Goal: Task Accomplishment & Management: Use online tool/utility

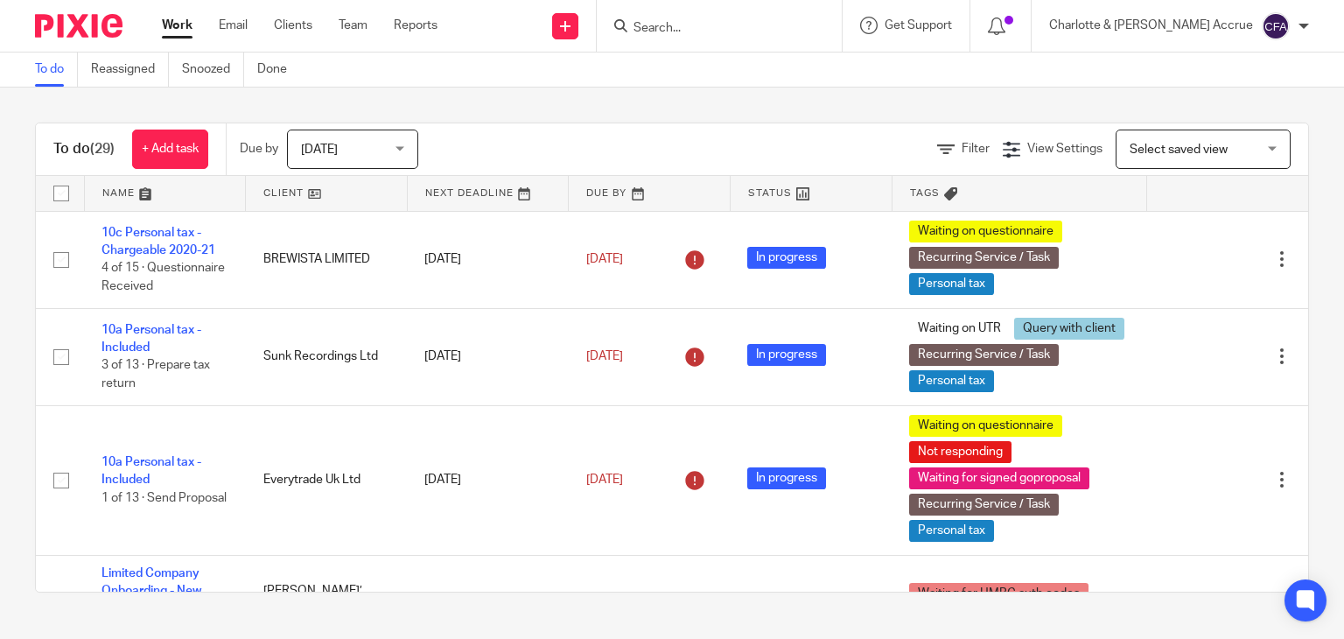
click at [738, 28] on input "Search" at bounding box center [711, 29] width 158 height 16
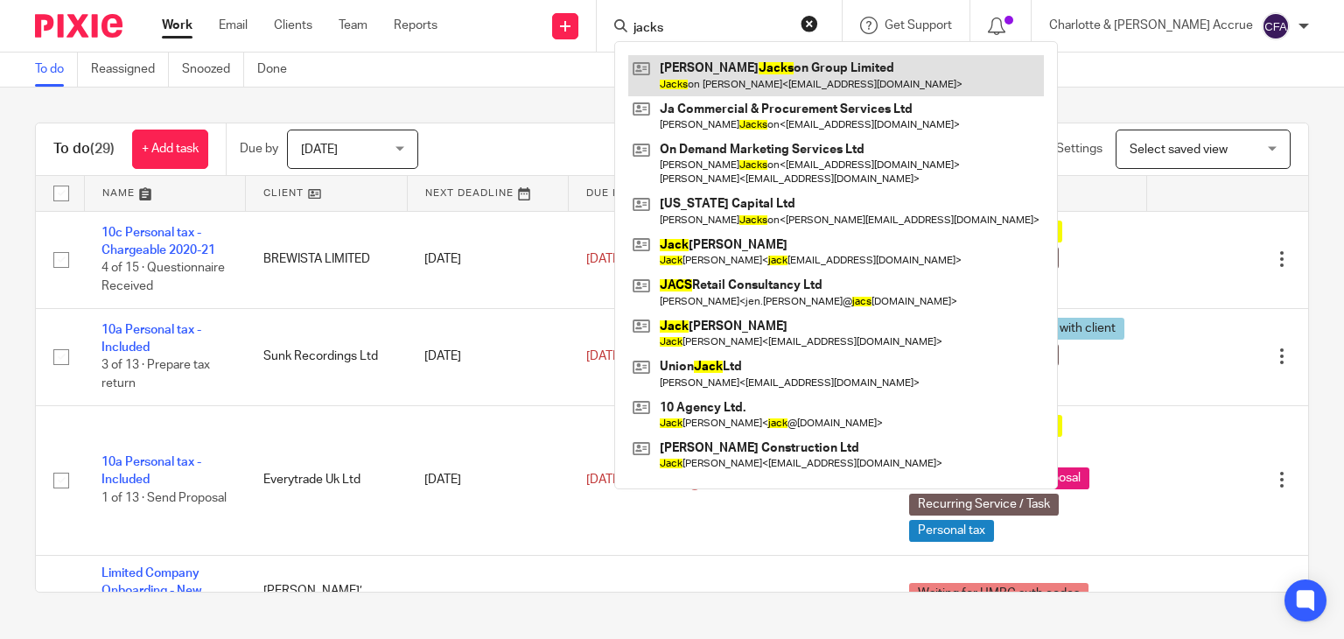
type input "jacks"
click at [787, 74] on link at bounding box center [836, 75] width 416 height 40
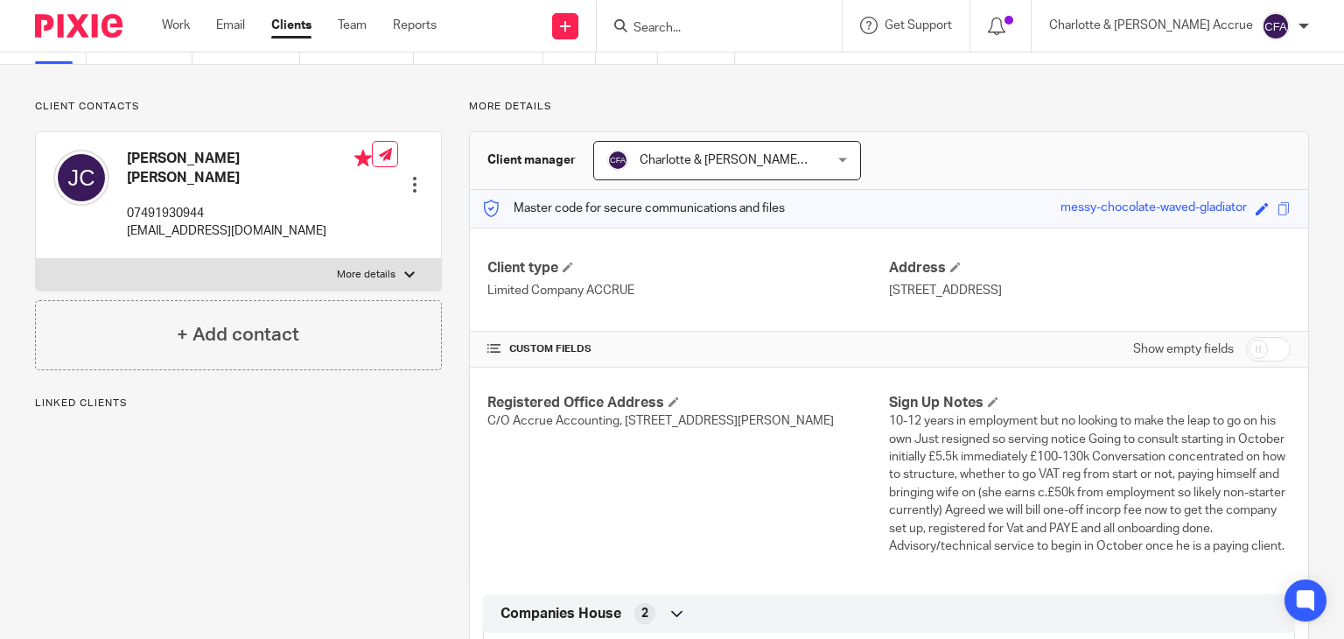
scroll to position [88, 0]
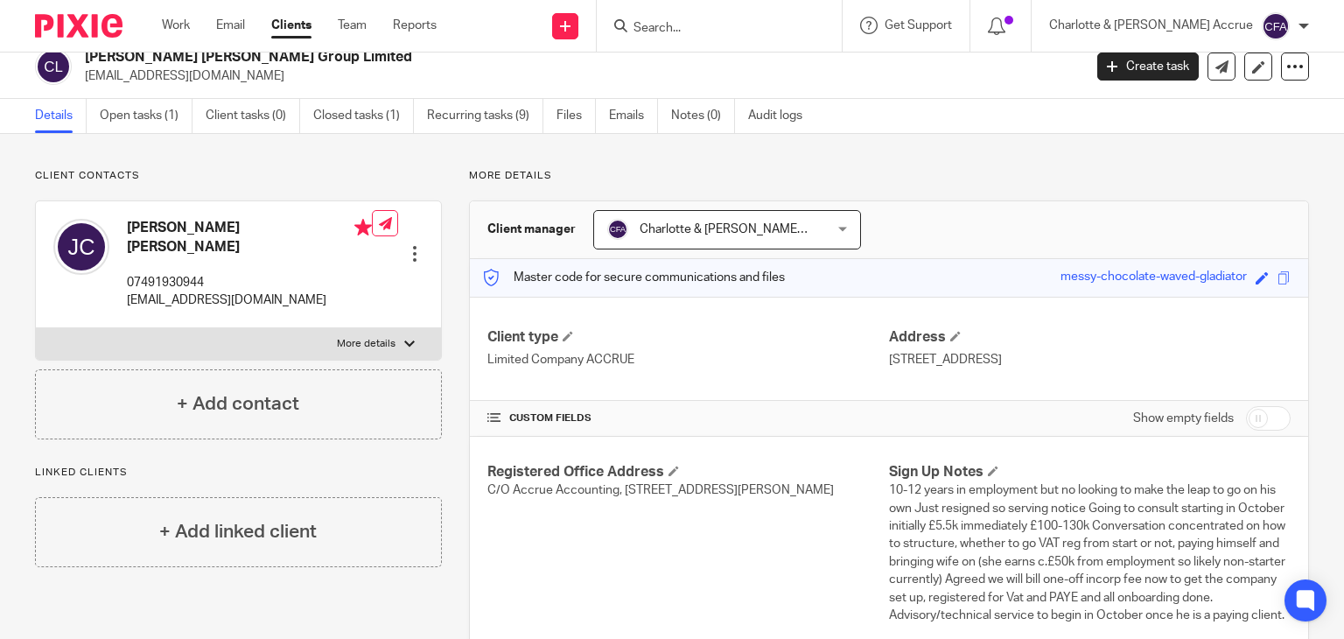
scroll to position [11, 0]
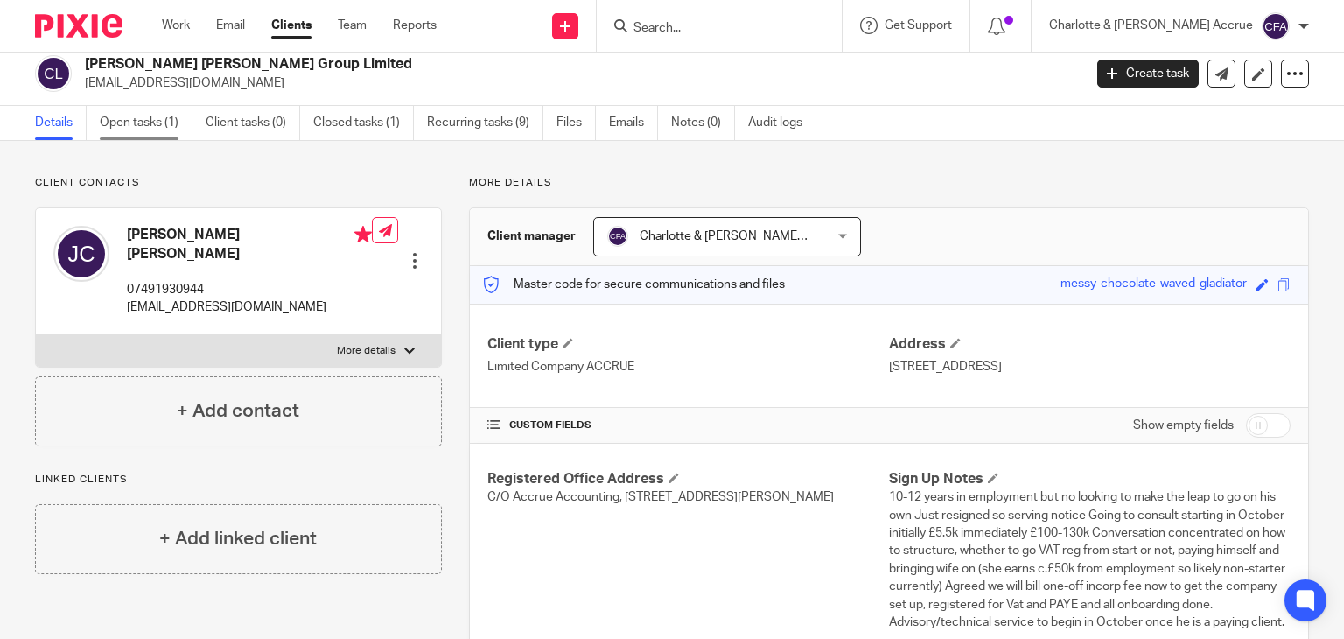
click at [166, 126] on link "Open tasks (1)" at bounding box center [146, 123] width 93 height 34
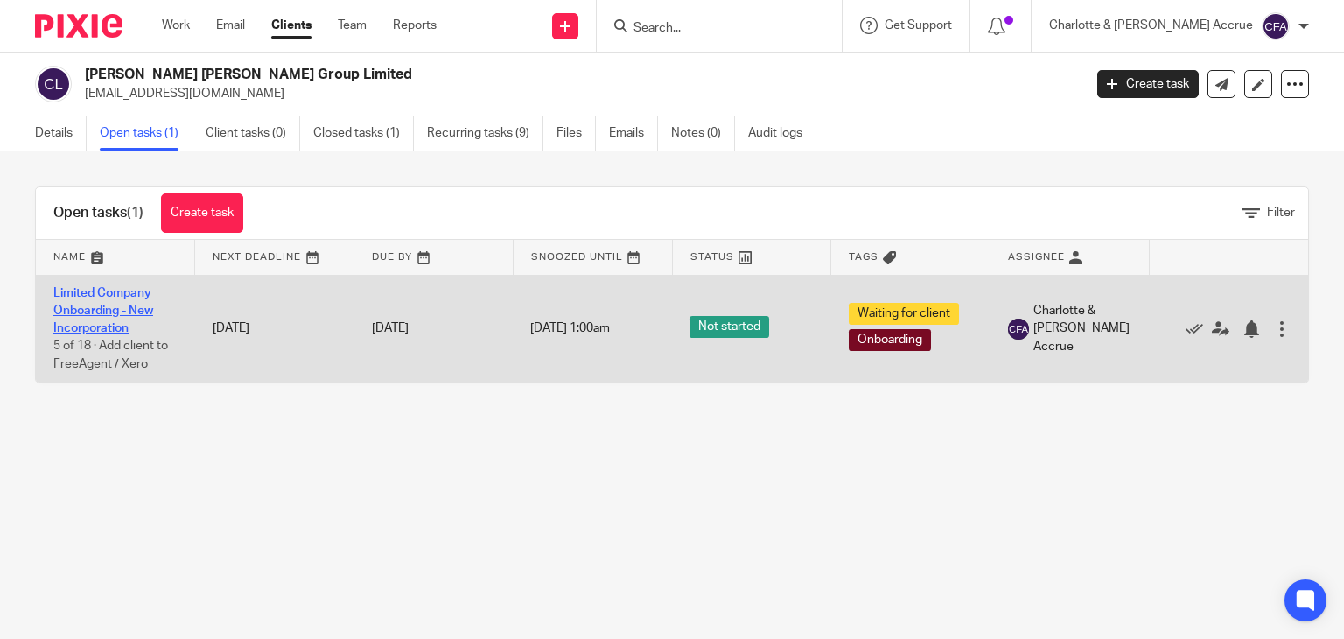
click at [124, 306] on link "Limited Company Onboarding - New Incorporation" at bounding box center [103, 311] width 100 height 48
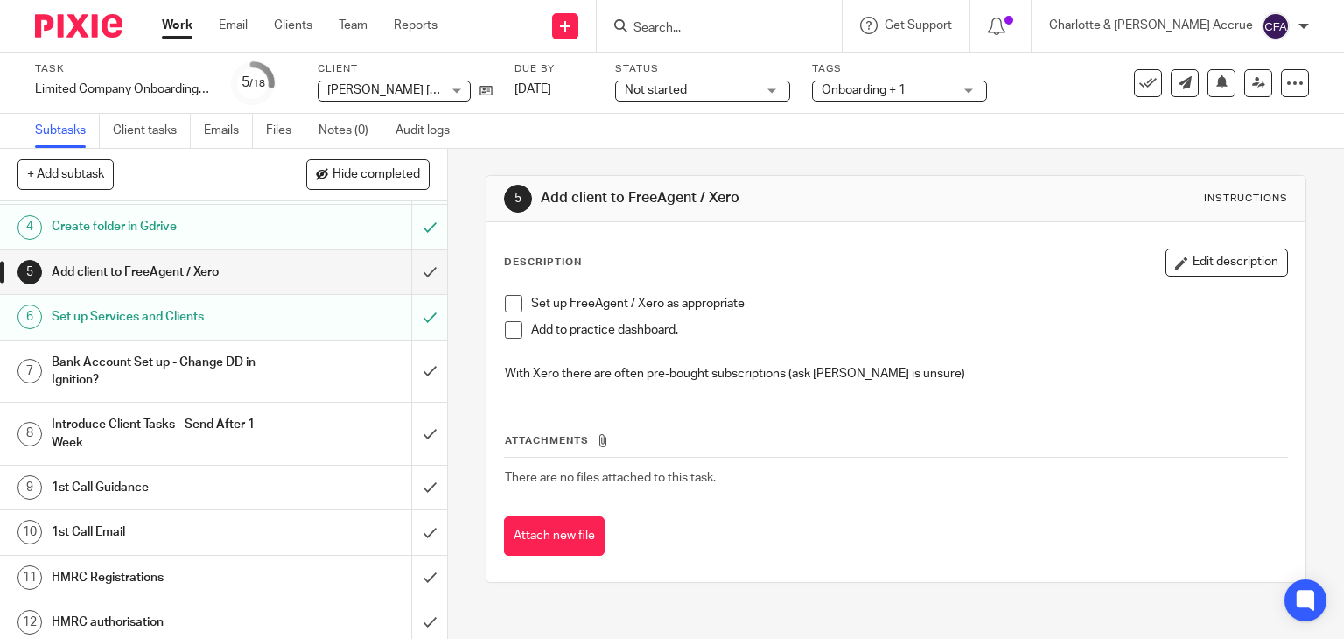
scroll to position [150, 0]
click at [245, 479] on h1 "1st Call Guidance" at bounding box center [166, 486] width 228 height 26
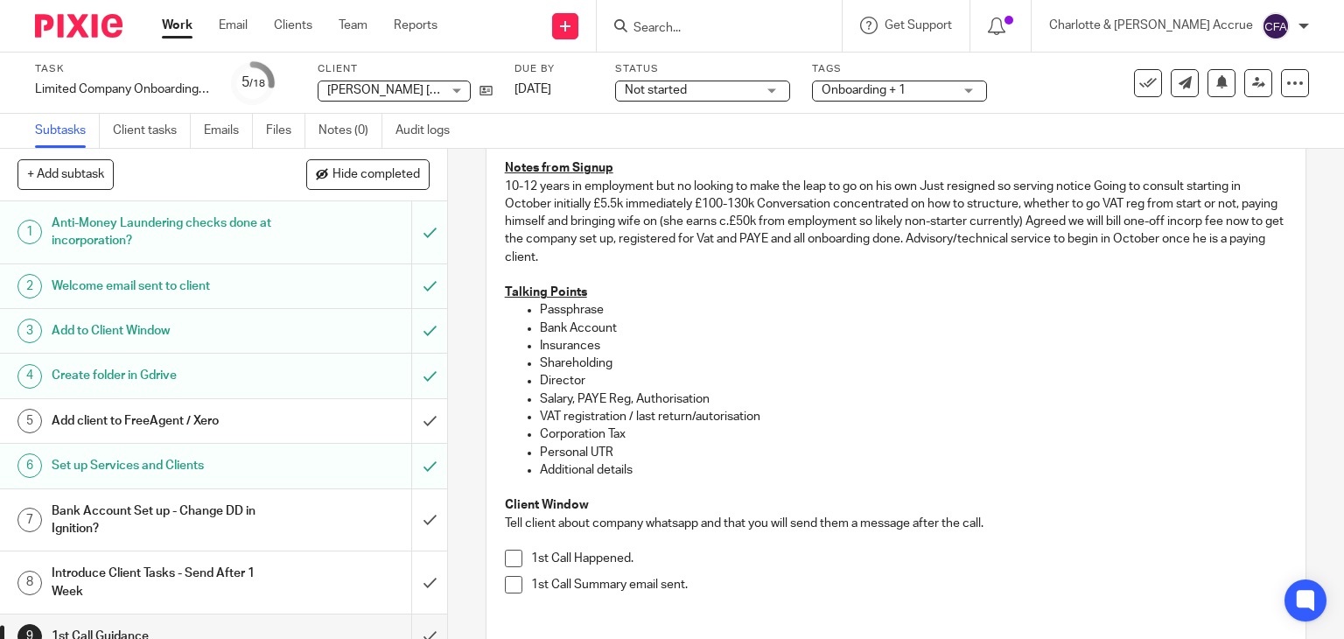
scroll to position [201, 0]
